Goal: Task Accomplishment & Management: Use online tool/utility

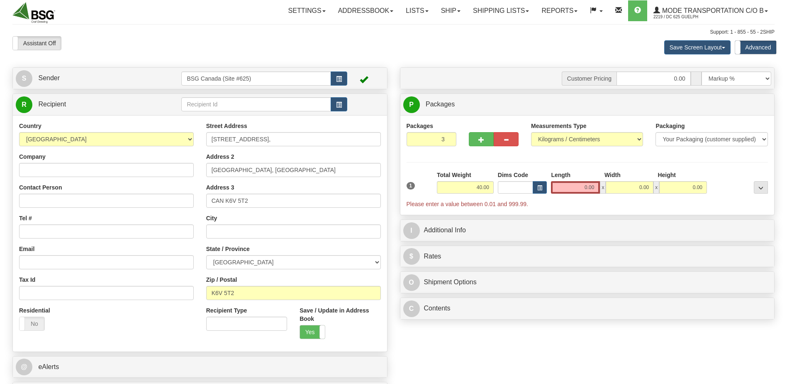
select select "CA"
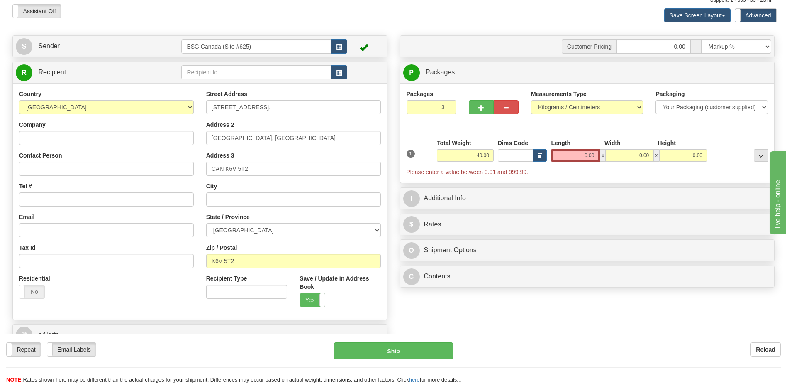
scroll to position [31, 0]
click at [282, 75] on input "text" at bounding box center [255, 73] width 149 height 14
type input "j"
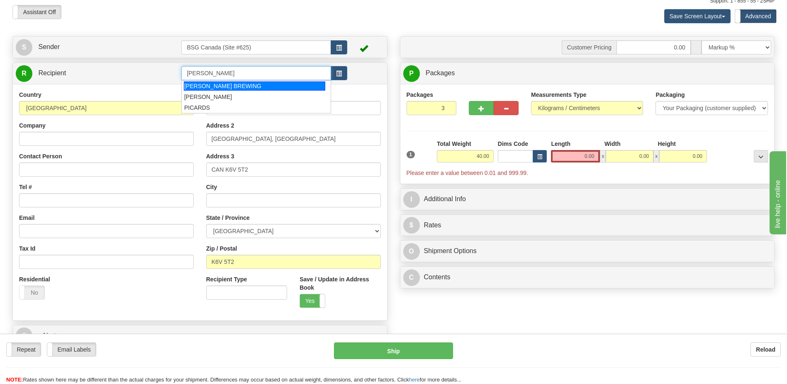
click at [245, 87] on div "[PERSON_NAME] BREWING" at bounding box center [255, 85] width 142 height 9
type input "[PERSON_NAME] BREWING"
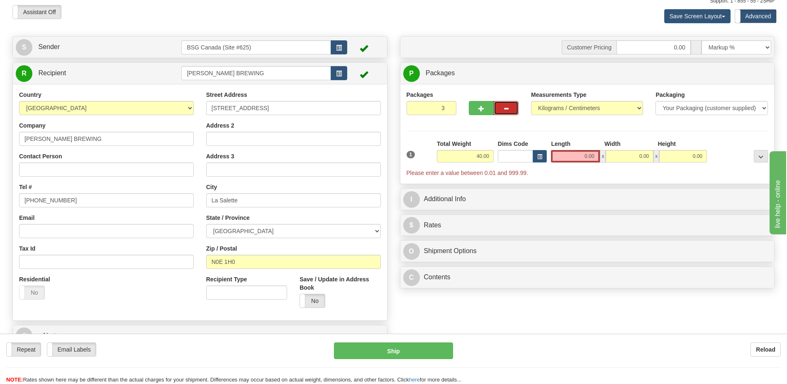
click at [496, 105] on button "button" at bounding box center [506, 108] width 25 height 14
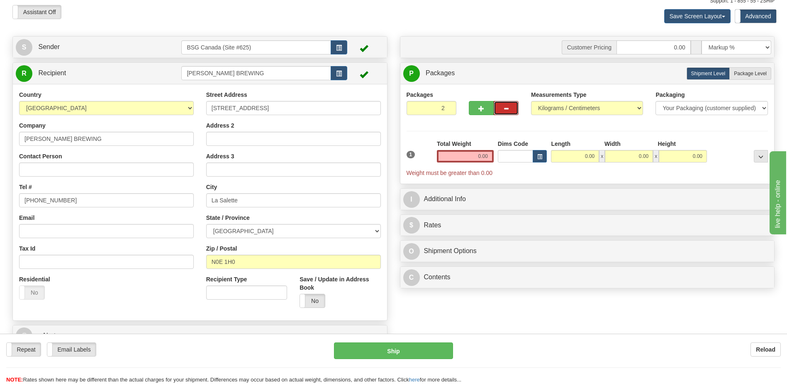
click at [501, 106] on button "button" at bounding box center [506, 108] width 25 height 14
type input "1"
drag, startPoint x: 474, startPoint y: 152, endPoint x: 546, endPoint y: 151, distance: 71.4
click at [523, 150] on div "1 Weight 0.00 Dims Code 0.00" at bounding box center [588, 157] width 366 height 37
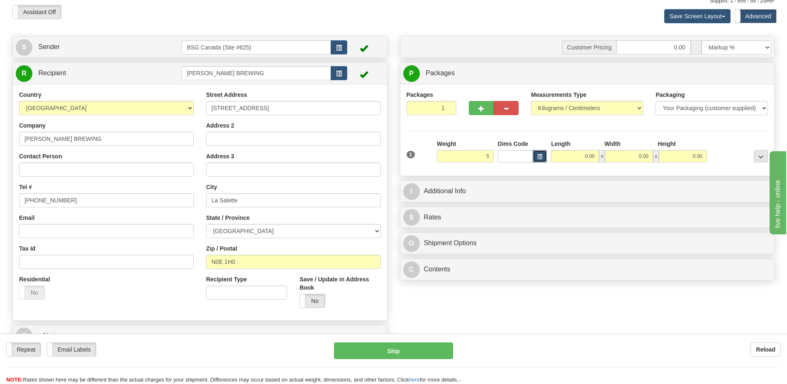
type input "5.00"
click at [542, 156] on span "button" at bounding box center [540, 156] width 5 height 5
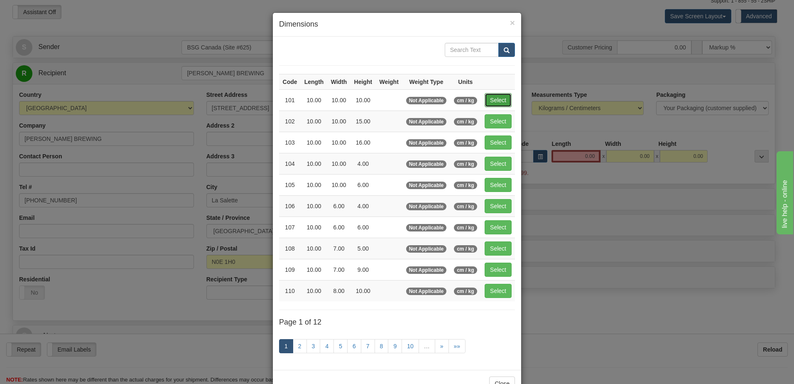
click at [496, 95] on button "Select" at bounding box center [497, 100] width 27 height 14
type input "101"
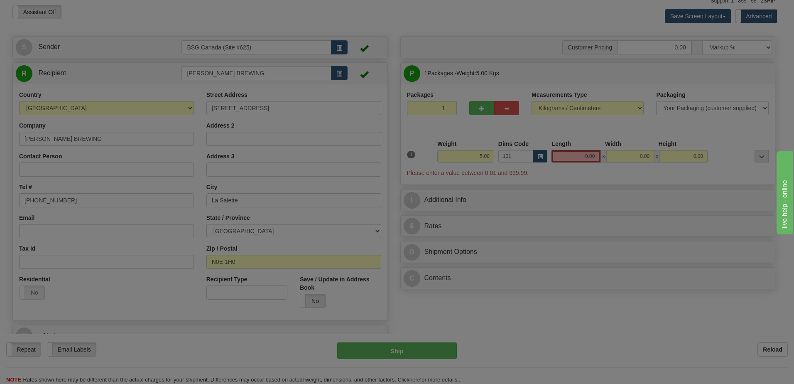
type input "10.00"
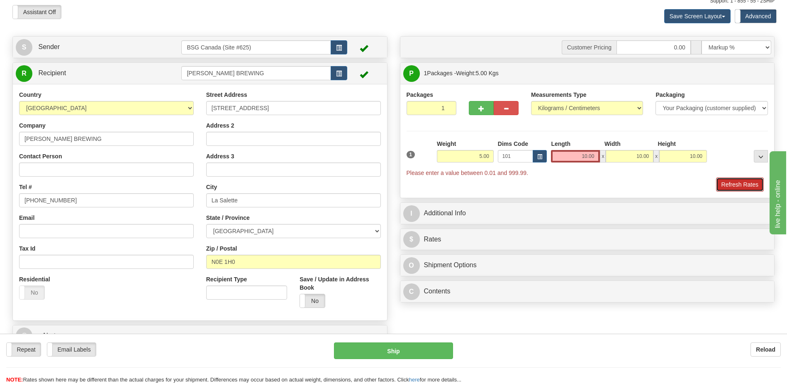
click at [727, 181] on button "Refresh Rates" at bounding box center [741, 184] width 48 height 14
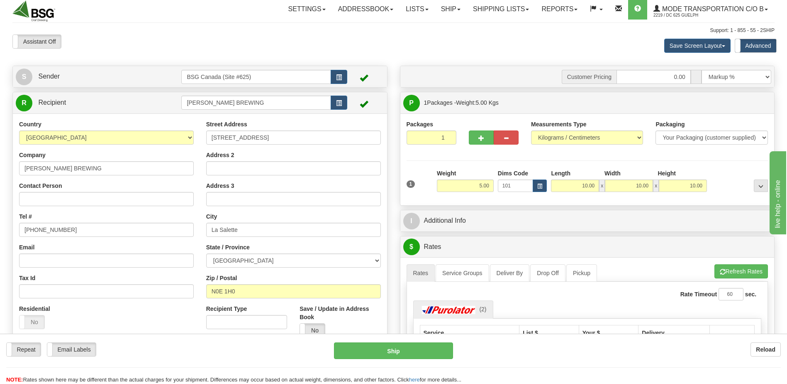
scroll to position [0, 0]
